Goal: Information Seeking & Learning: Learn about a topic

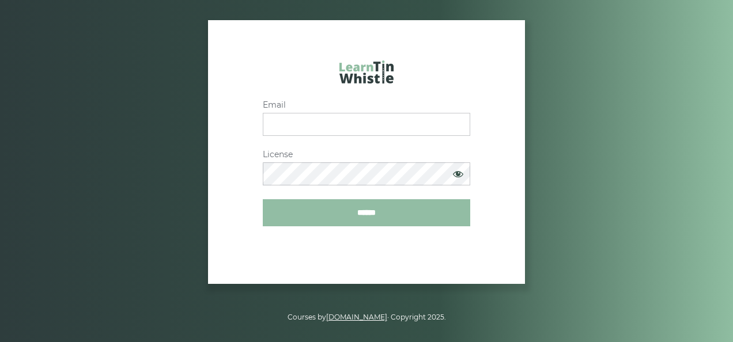
type input "**********"
click at [357, 219] on input "******" at bounding box center [366, 212] width 207 height 27
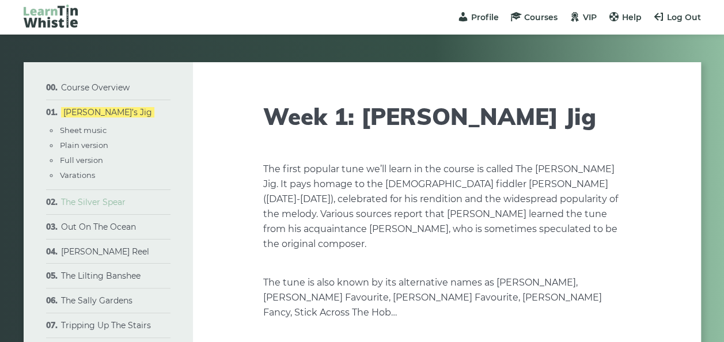
click at [81, 201] on link "The Silver Spear" at bounding box center [93, 202] width 65 height 10
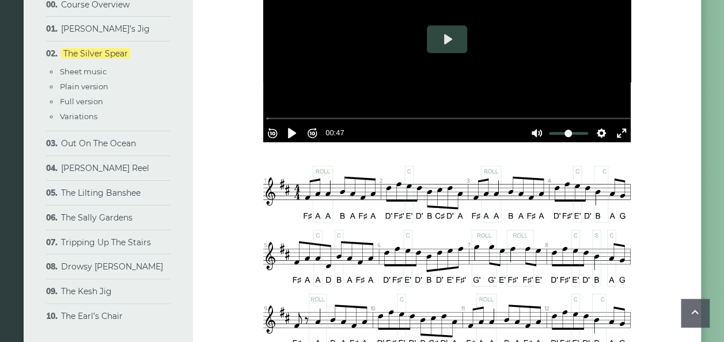
scroll to position [428, 0]
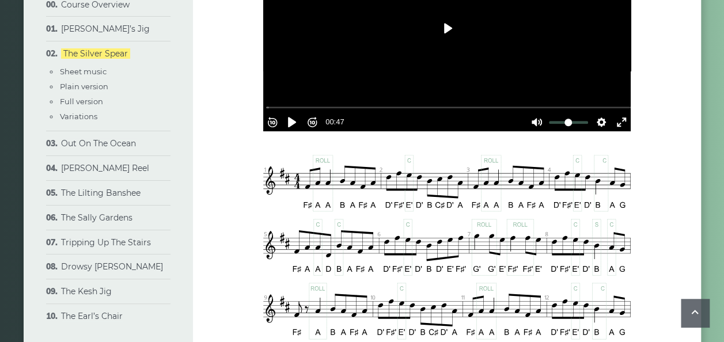
click at [441, 26] on button "Play" at bounding box center [447, 28] width 40 height 28
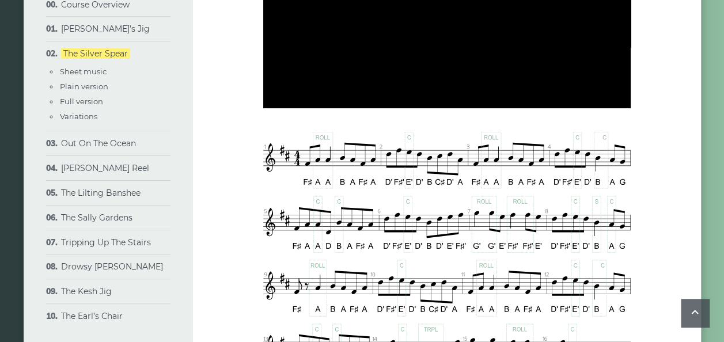
type input "*****"
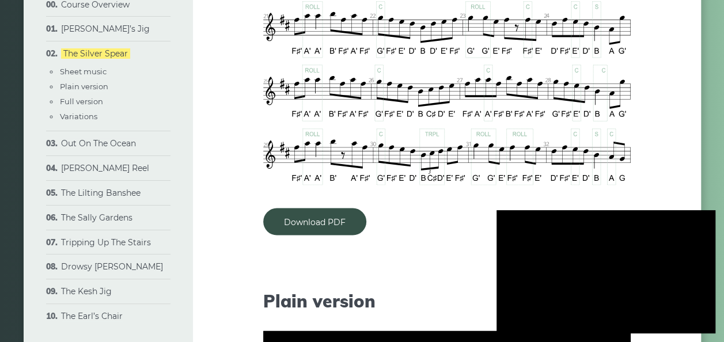
scroll to position [912, 0]
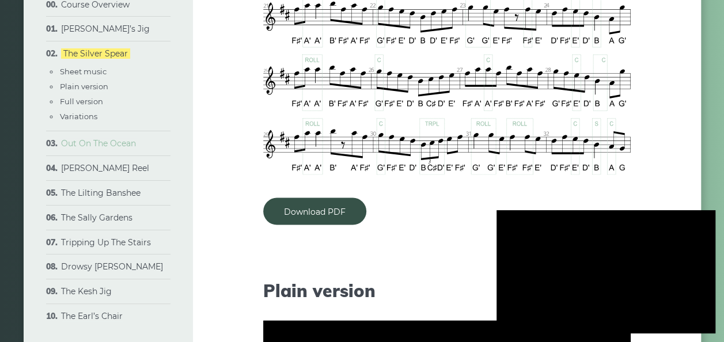
click at [92, 144] on link "Out On The Ocean" at bounding box center [98, 143] width 75 height 10
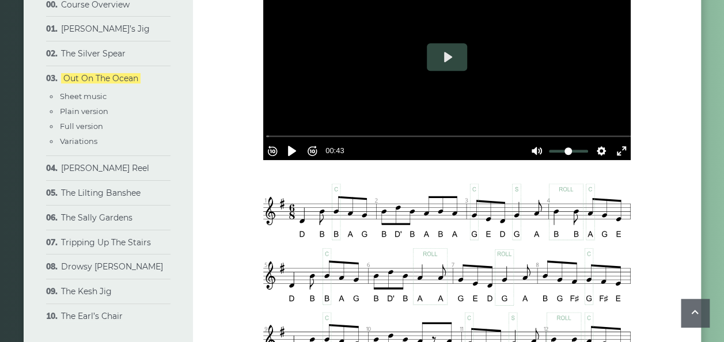
scroll to position [369, 0]
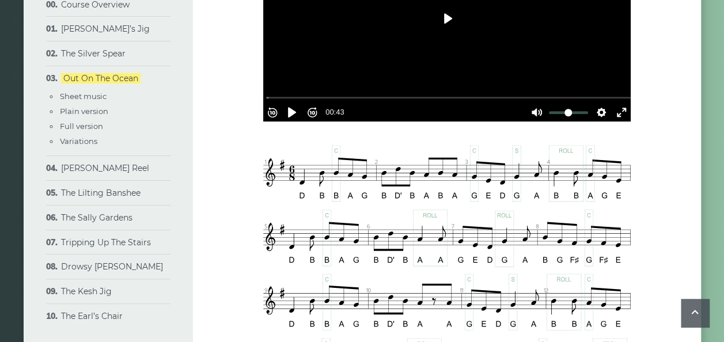
click at [449, 24] on button "Play" at bounding box center [447, 19] width 40 height 28
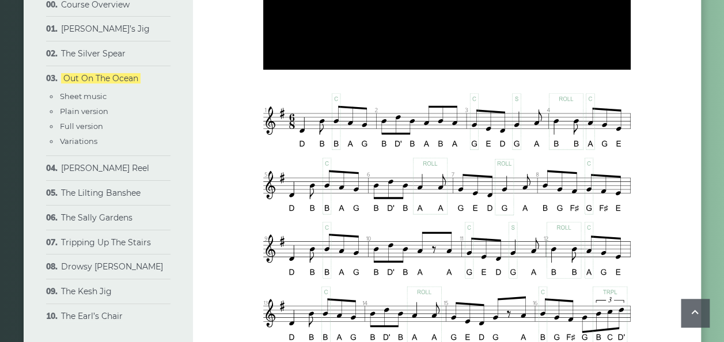
scroll to position [438, 0]
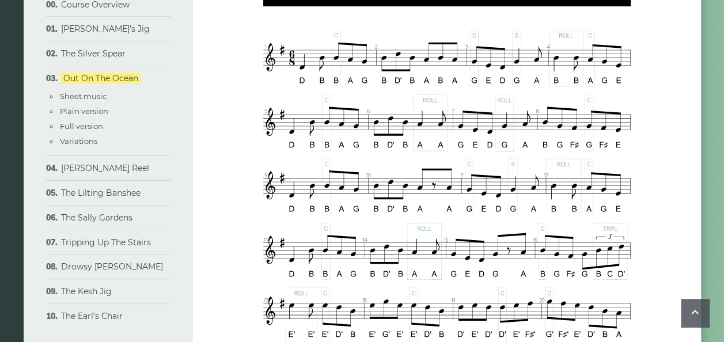
type input "*****"
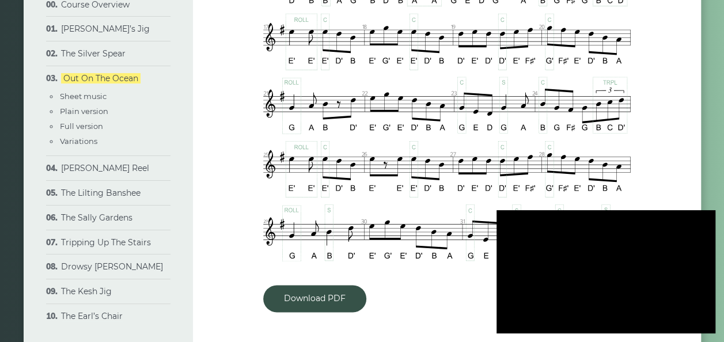
scroll to position [761, 0]
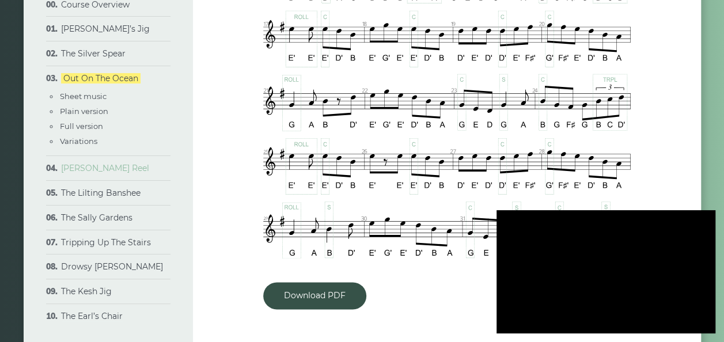
click at [101, 168] on link "[PERSON_NAME] Reel" at bounding box center [105, 168] width 88 height 10
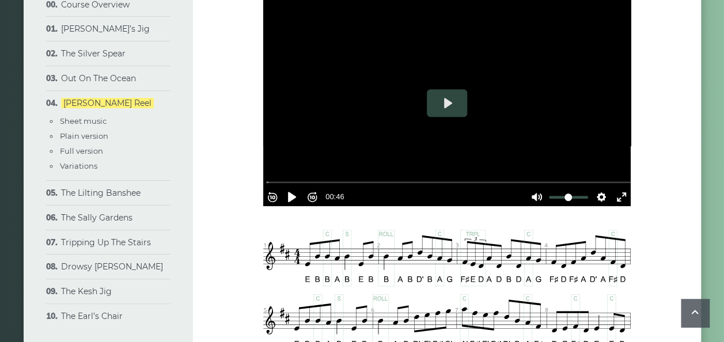
scroll to position [369, 0]
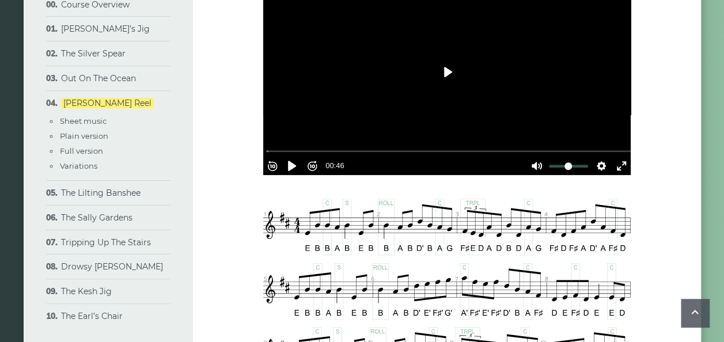
click at [451, 67] on button "Play" at bounding box center [447, 72] width 40 height 28
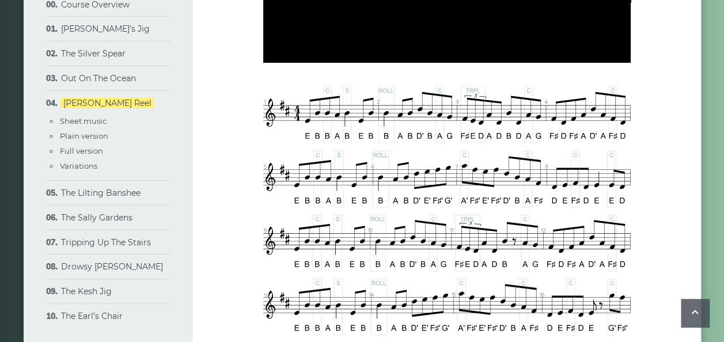
scroll to position [484, 0]
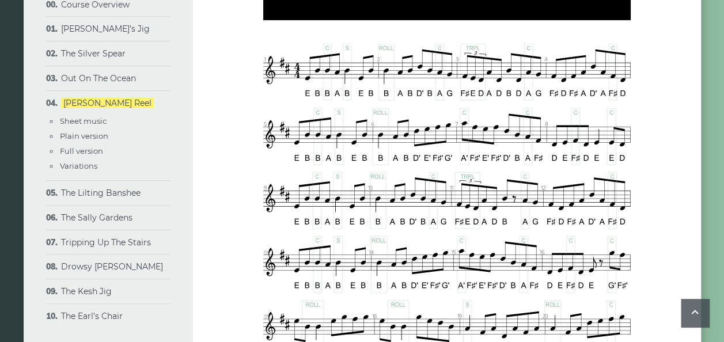
type input "*****"
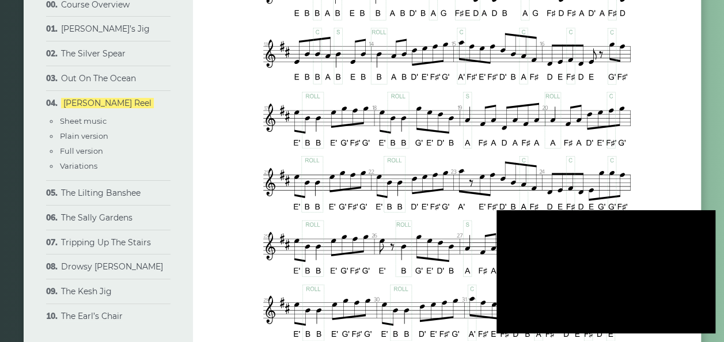
scroll to position [738, 0]
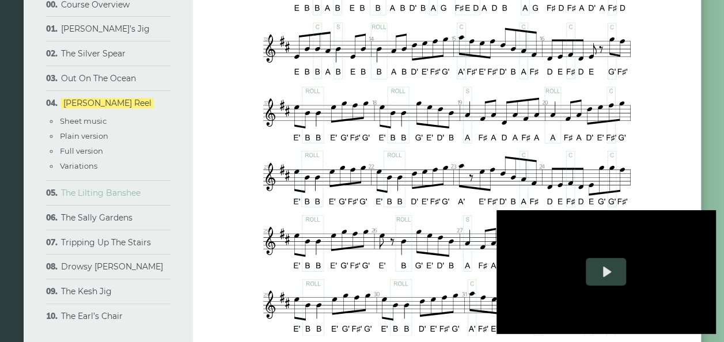
click at [97, 191] on link "The Lilting Banshee" at bounding box center [101, 193] width 80 height 10
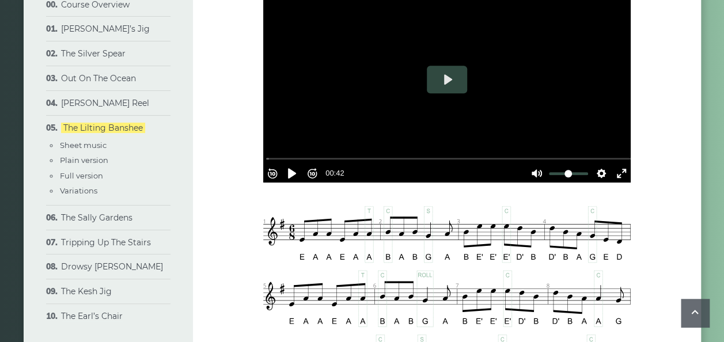
scroll to position [369, 0]
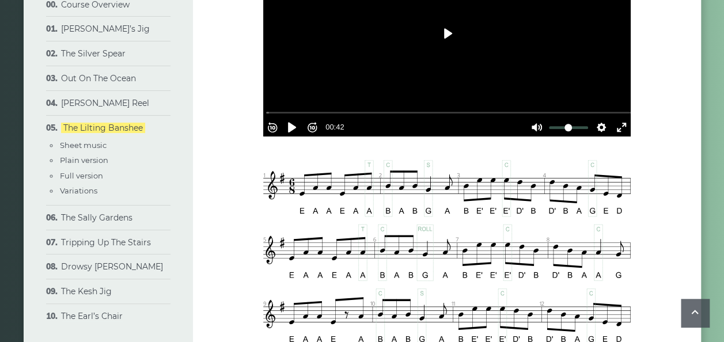
click at [442, 34] on button "Play" at bounding box center [447, 34] width 40 height 28
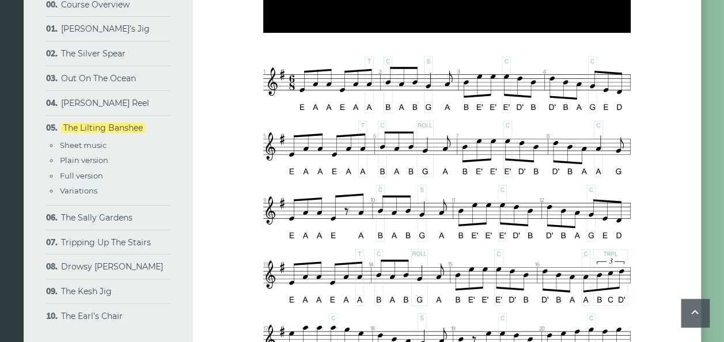
type input "*****"
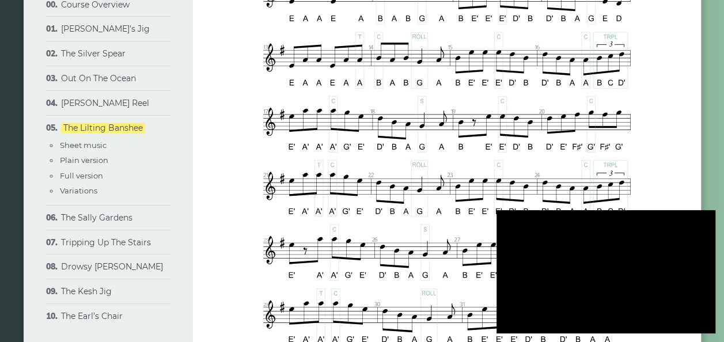
scroll to position [706, 0]
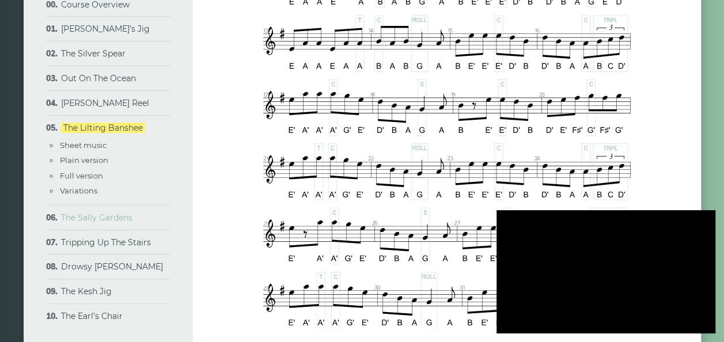
click at [80, 217] on link "The Sally Gardens" at bounding box center [96, 218] width 71 height 10
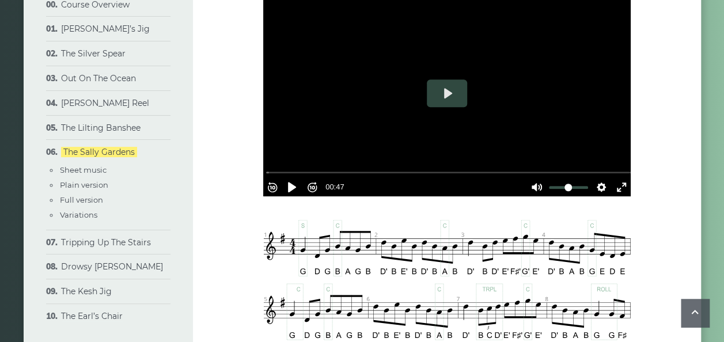
scroll to position [346, 0]
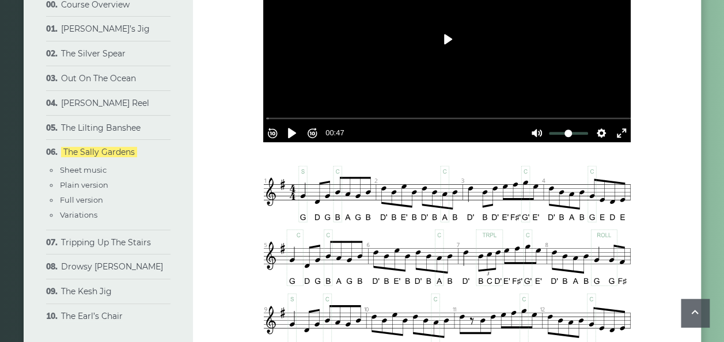
click at [447, 25] on button "Play" at bounding box center [447, 39] width 40 height 28
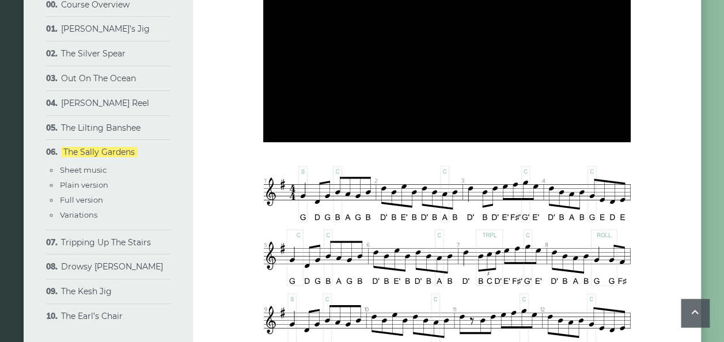
click at [447, 13] on div at bounding box center [447, 39] width 368 height 207
type input "*****"
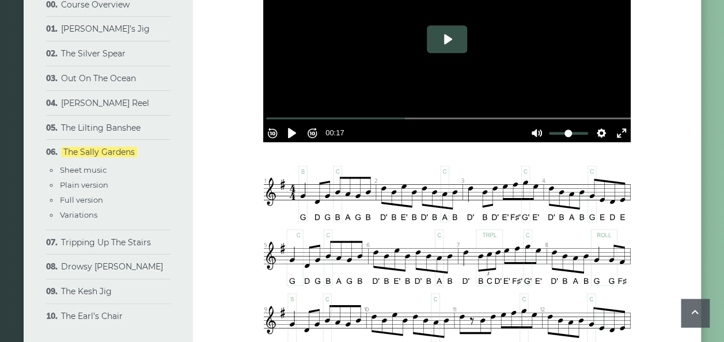
click at [447, 25] on button "Play" at bounding box center [447, 39] width 40 height 28
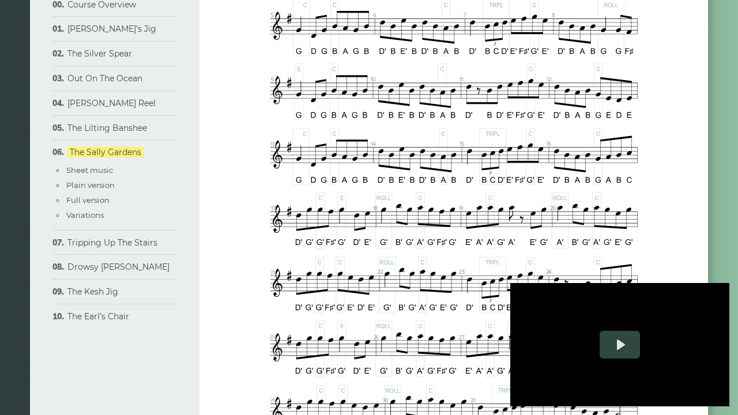
click at [510, 283] on div at bounding box center [619, 344] width 219 height 123
click at [594, 283] on div at bounding box center [619, 344] width 219 height 123
click at [729, 342] on div at bounding box center [619, 344] width 219 height 123
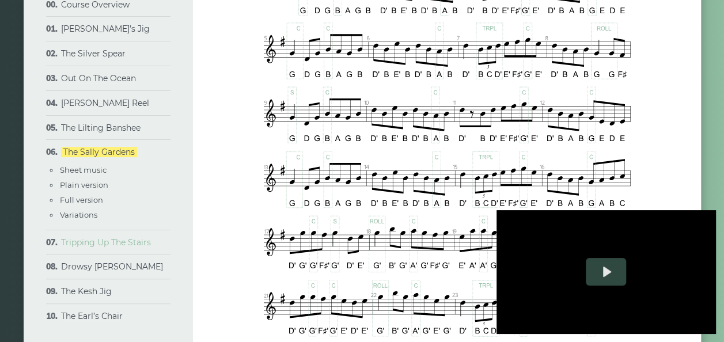
click at [127, 242] on link "Tripping Up The Stairs" at bounding box center [106, 242] width 90 height 10
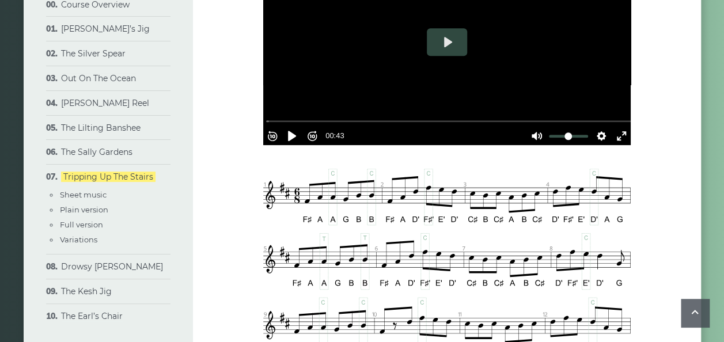
scroll to position [430, 0]
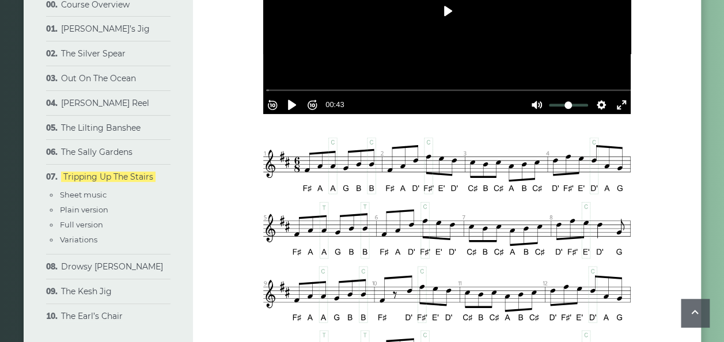
click at [445, 9] on button "Play" at bounding box center [447, 11] width 40 height 28
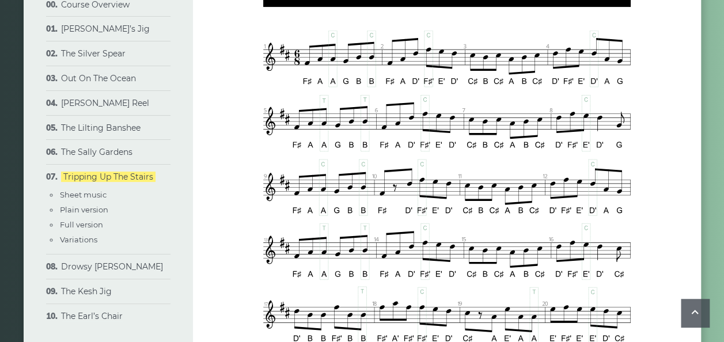
type input "*****"
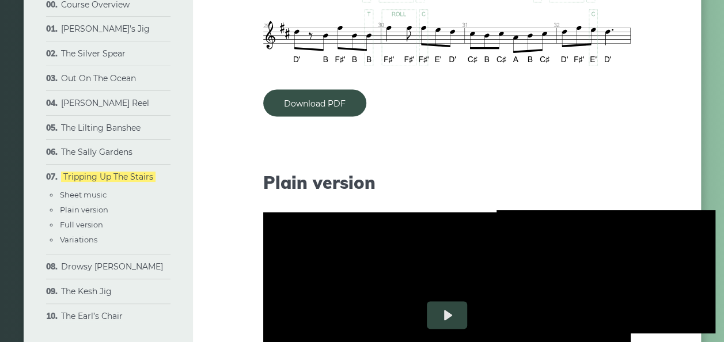
scroll to position [1060, 0]
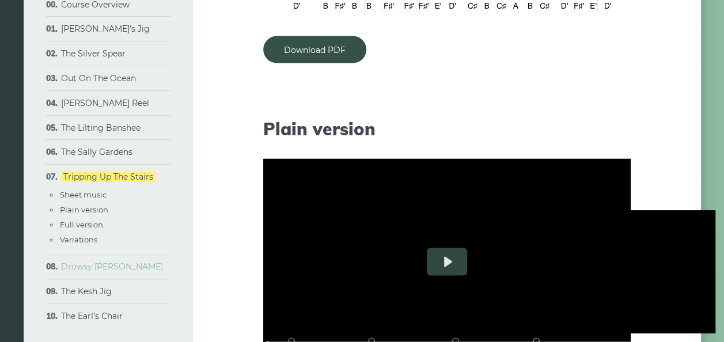
click at [92, 263] on link "Drowsy [PERSON_NAME]" at bounding box center [112, 267] width 102 height 10
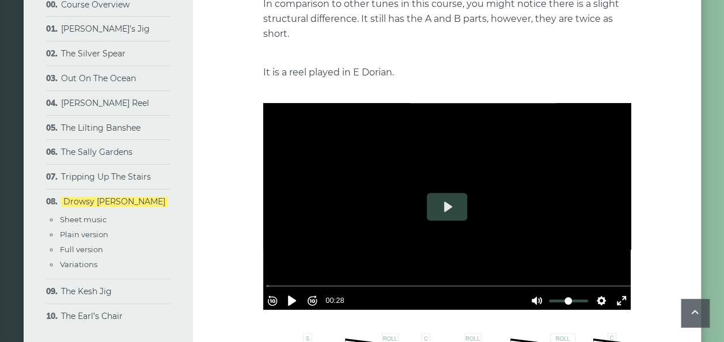
scroll to position [338, 0]
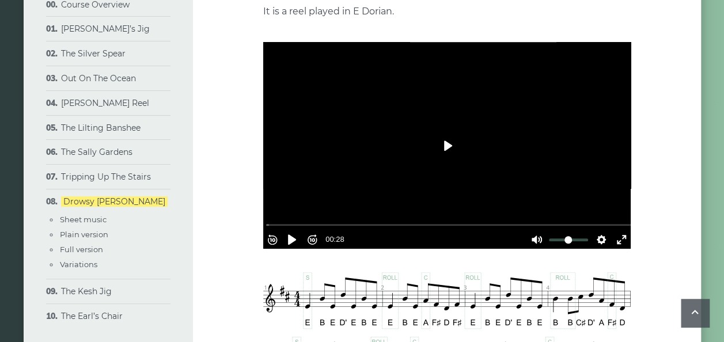
click at [448, 132] on button "Play" at bounding box center [447, 146] width 40 height 28
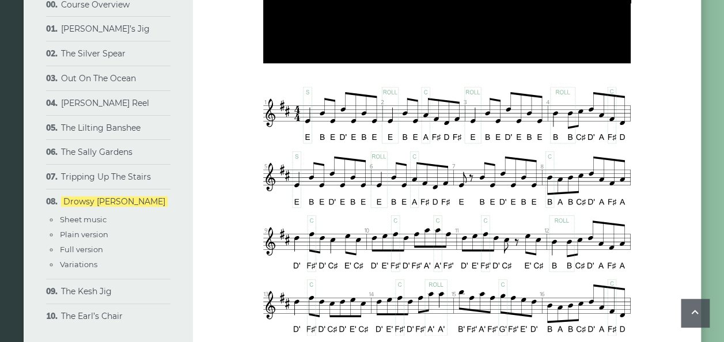
scroll to position [545, 0]
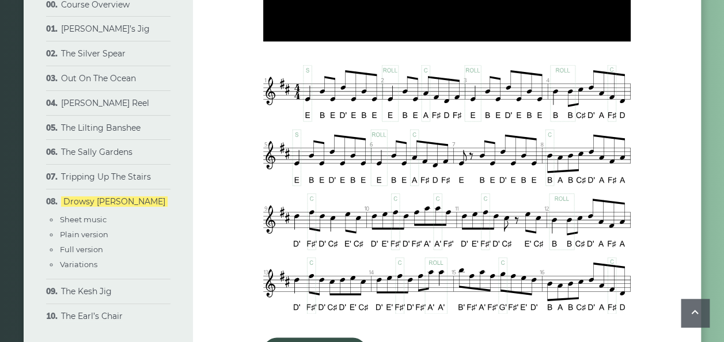
type input "*****"
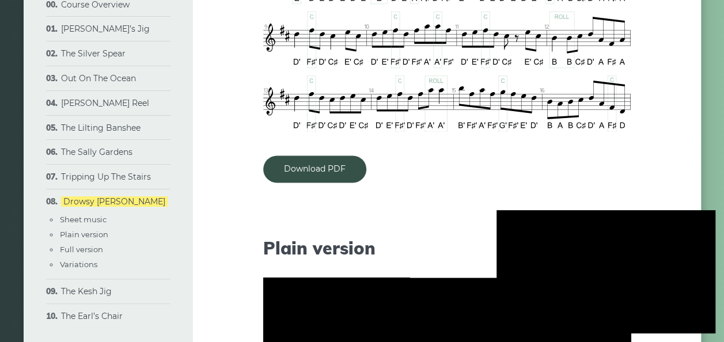
scroll to position [730, 0]
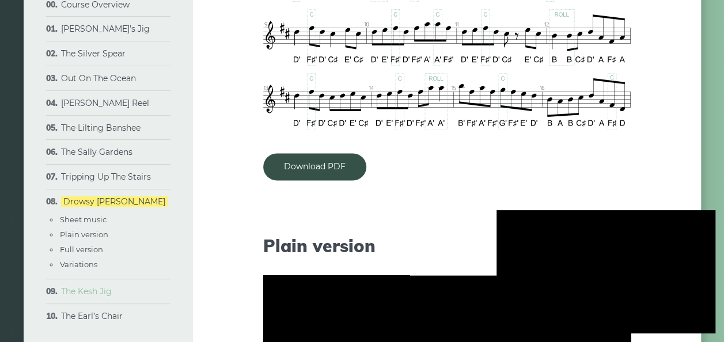
click at [101, 295] on link "The Kesh Jig" at bounding box center [86, 291] width 51 height 10
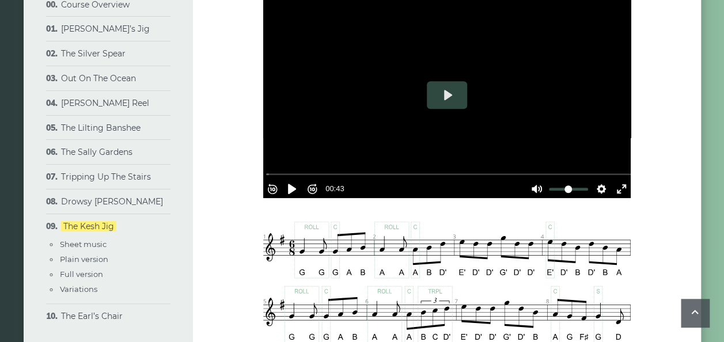
scroll to position [422, 0]
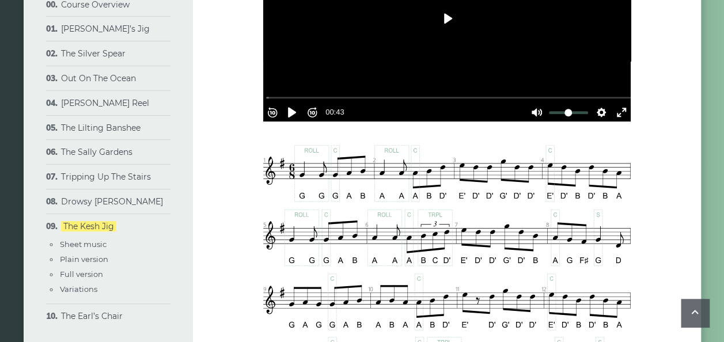
click at [445, 11] on button "Play" at bounding box center [447, 19] width 40 height 28
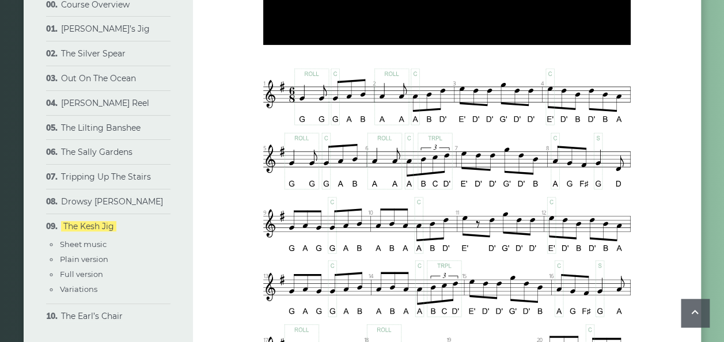
type input "****"
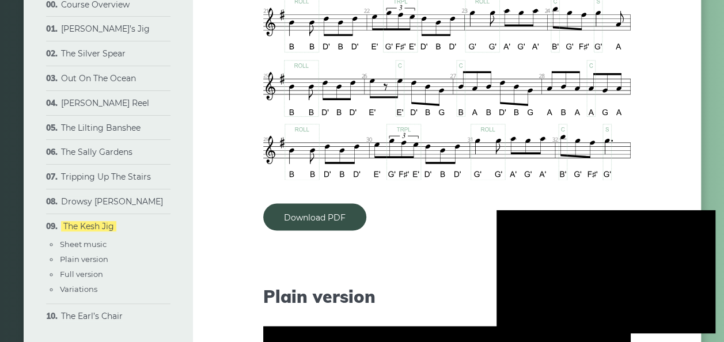
scroll to position [898, 0]
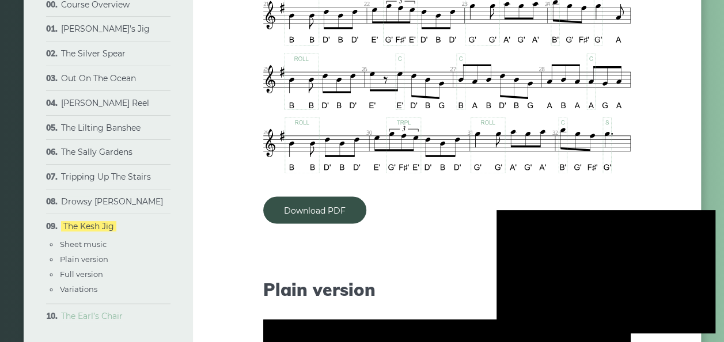
click at [86, 315] on link "The Earl’s Chair" at bounding box center [92, 316] width 62 height 10
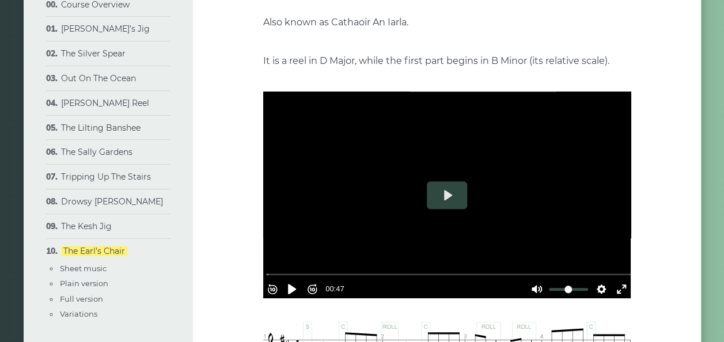
scroll to position [277, 0]
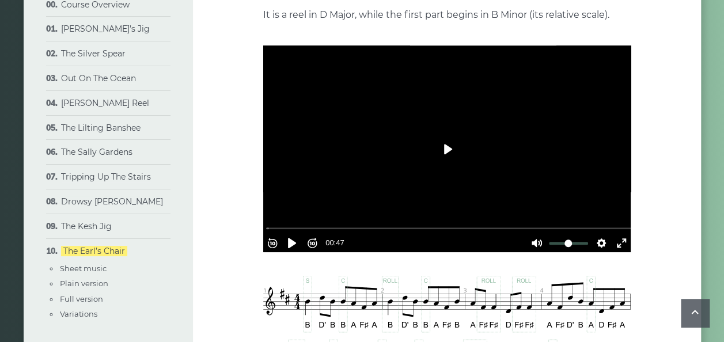
click at [446, 148] on button "Play" at bounding box center [447, 149] width 40 height 28
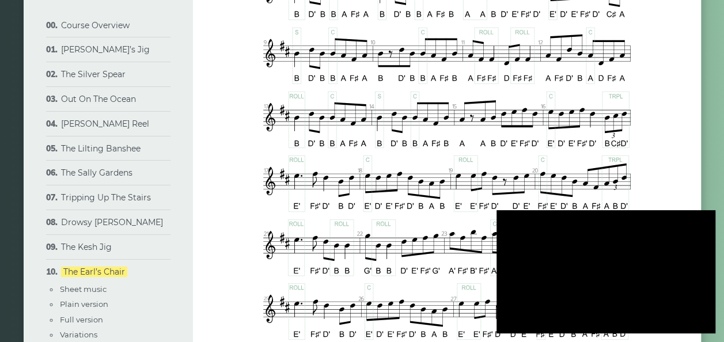
scroll to position [255, 0]
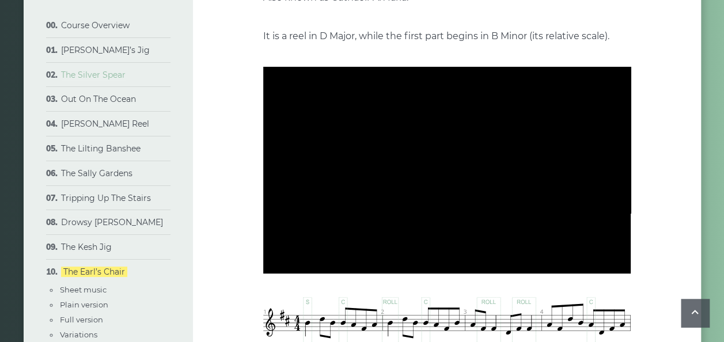
click at [101, 72] on link "The Silver Spear" at bounding box center [93, 75] width 65 height 10
type input "*****"
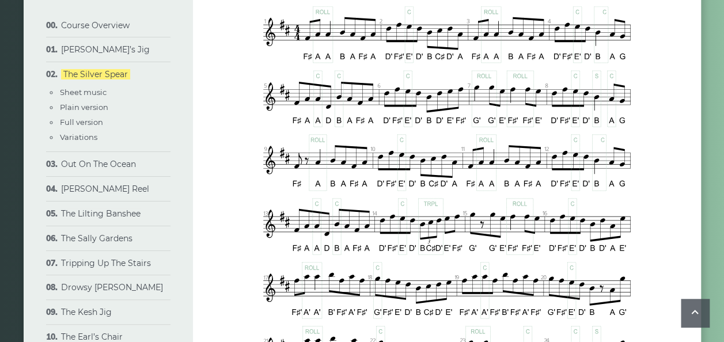
scroll to position [277, 0]
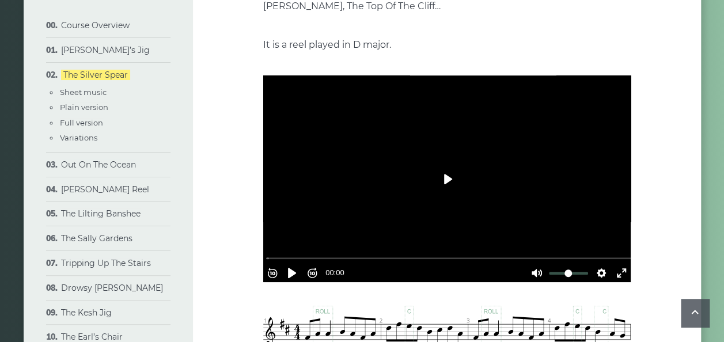
click at [452, 182] on button "Play" at bounding box center [447, 179] width 40 height 28
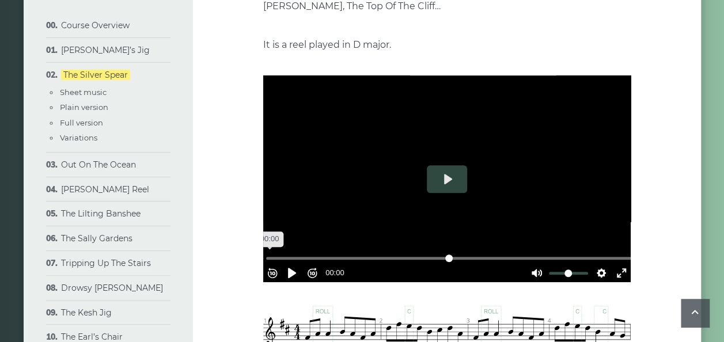
click at [274, 253] on input "Seek" at bounding box center [449, 258] width 367 height 11
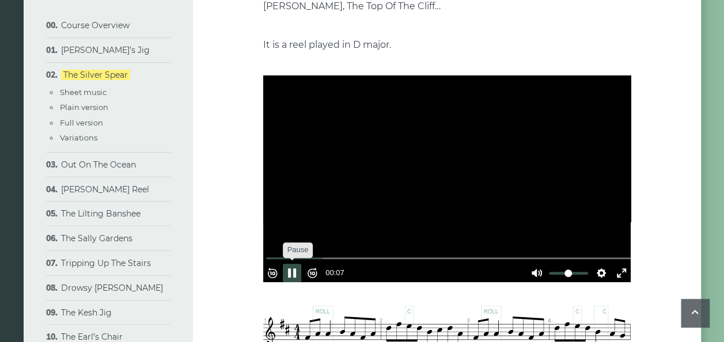
click at [292, 267] on button "Pause Play" at bounding box center [292, 273] width 18 height 18
type input "*****"
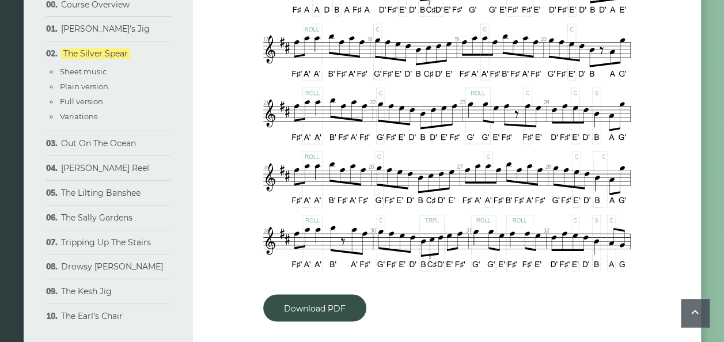
scroll to position [830, 0]
